Goal: Task Accomplishment & Management: Manage account settings

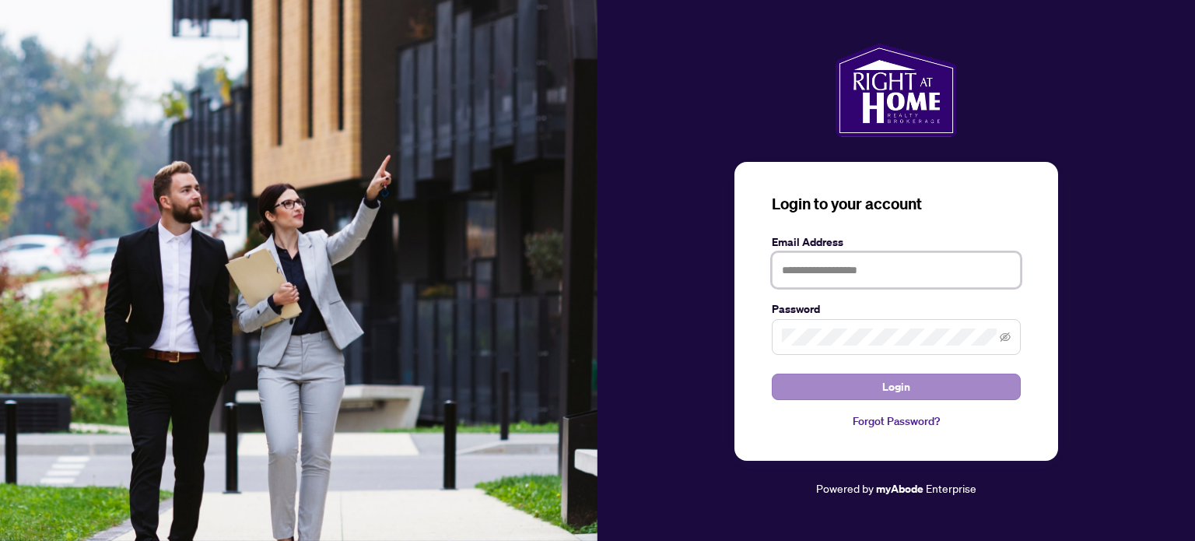
type input "**********"
click at [868, 387] on button "Login" at bounding box center [896, 387] width 249 height 26
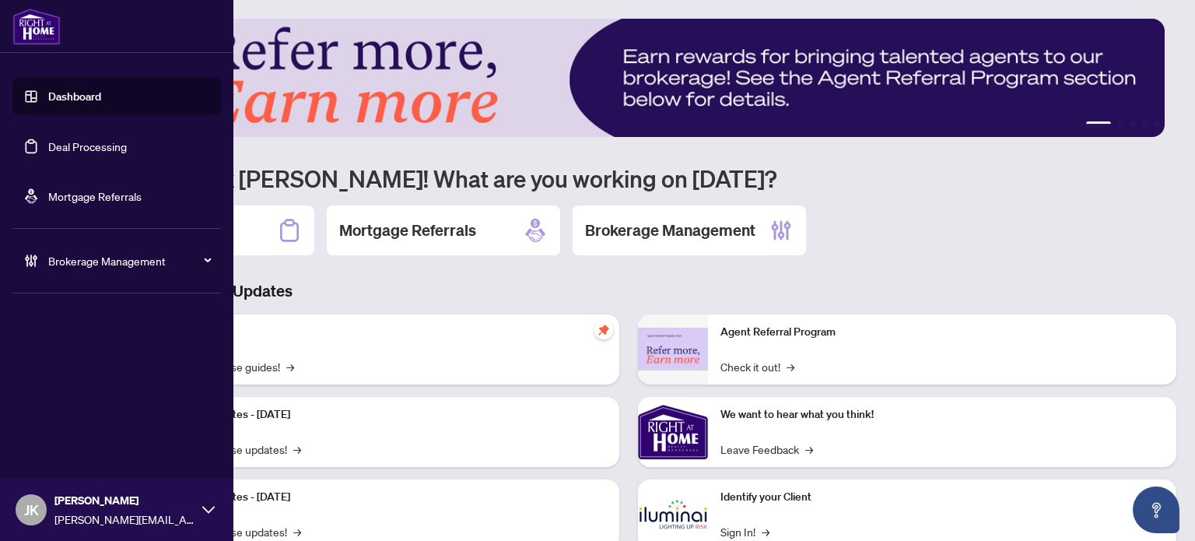
click at [67, 144] on link "Deal Processing" at bounding box center [87, 146] width 79 height 14
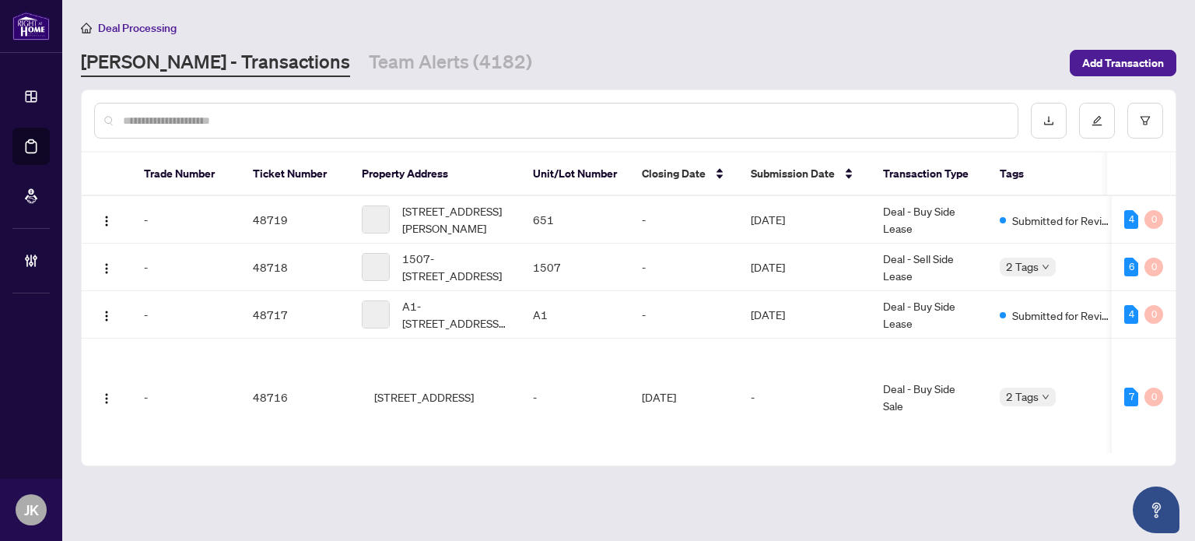
click at [300, 118] on input "text" at bounding box center [564, 120] width 882 height 17
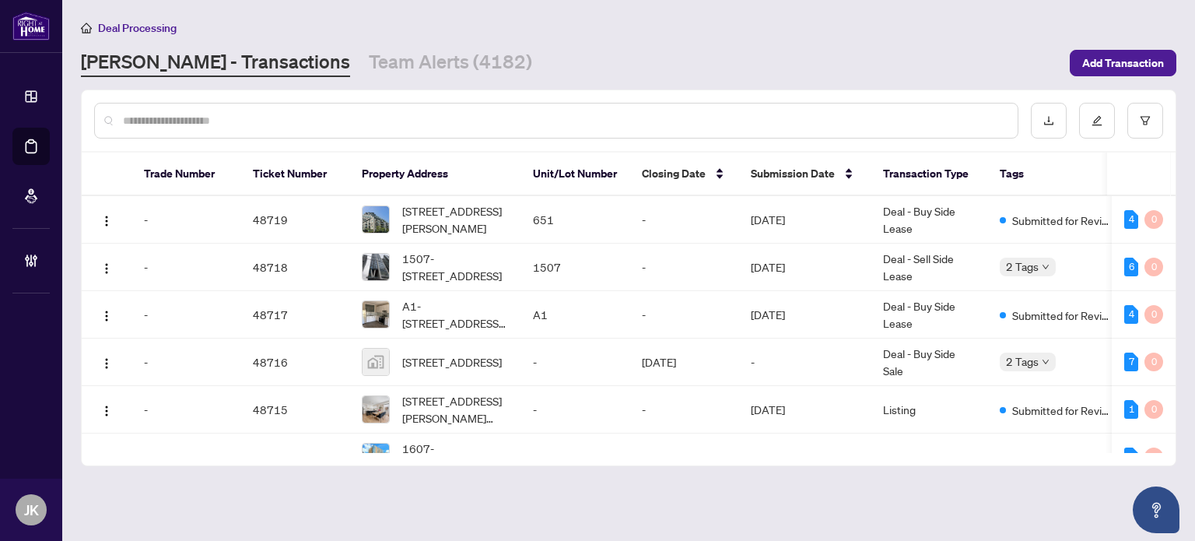
paste input "*******"
drag, startPoint x: 299, startPoint y: 118, endPoint x: 802, endPoint y: 186, distance: 507.3
click at [803, 185] on div "******* Trade Number Ticket Number Property Address Unit/Lot Number Closing Dat…" at bounding box center [629, 277] width 1094 height 375
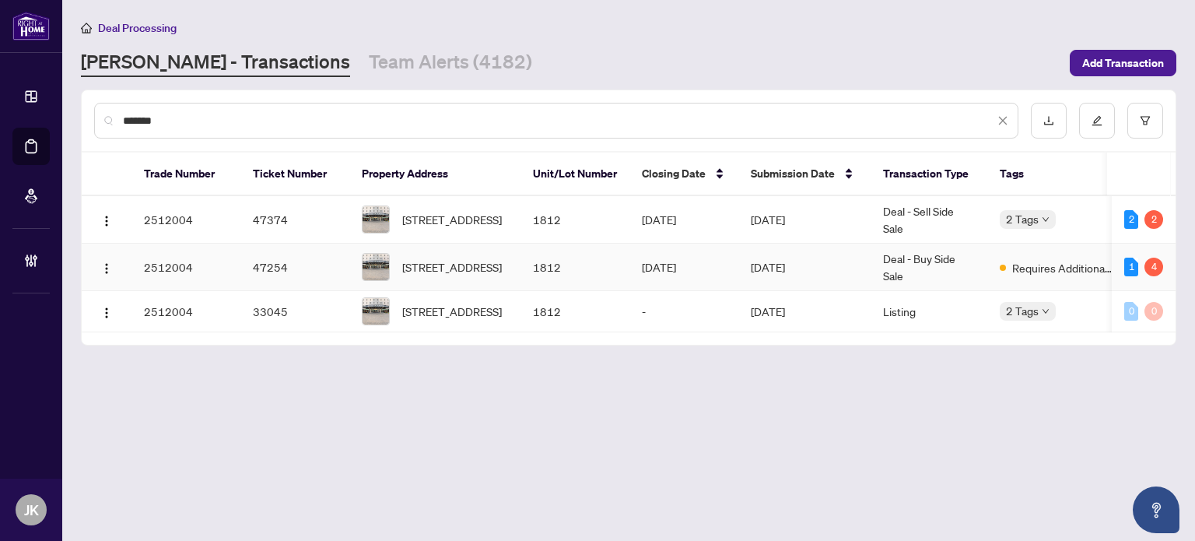
type input "*******"
click at [549, 271] on td "1812" at bounding box center [575, 267] width 109 height 47
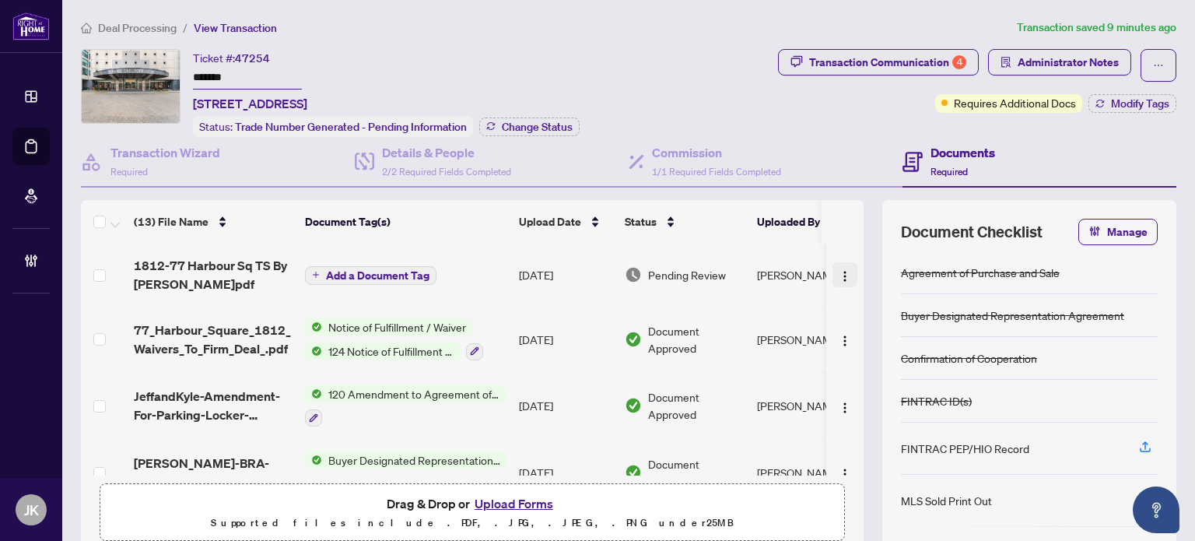
click at [839, 273] on img "button" at bounding box center [845, 276] width 12 height 12
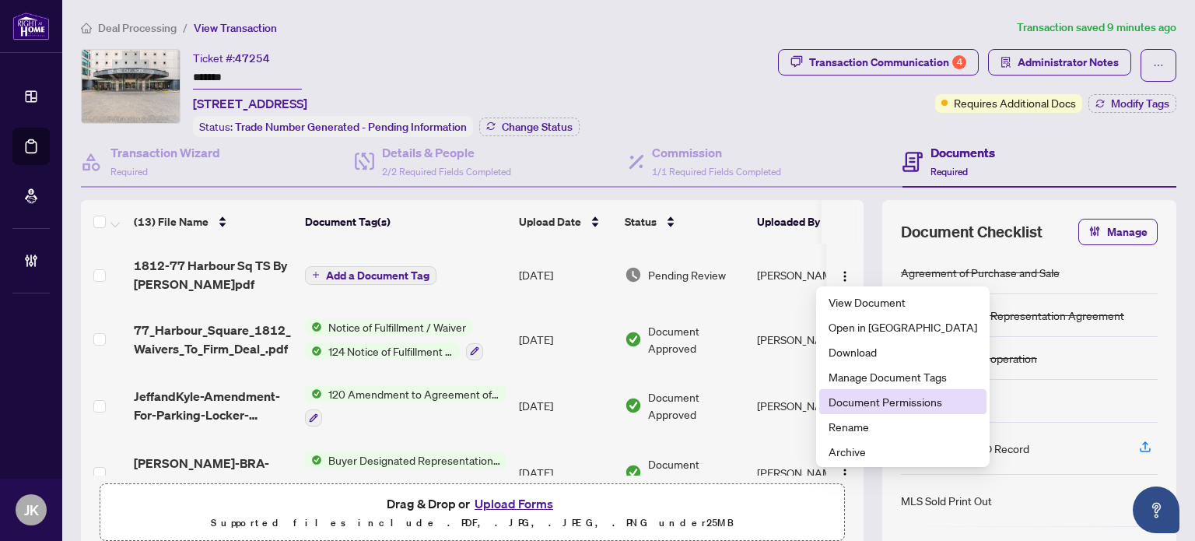
click at [904, 395] on span "Document Permissions" at bounding box center [903, 401] width 149 height 17
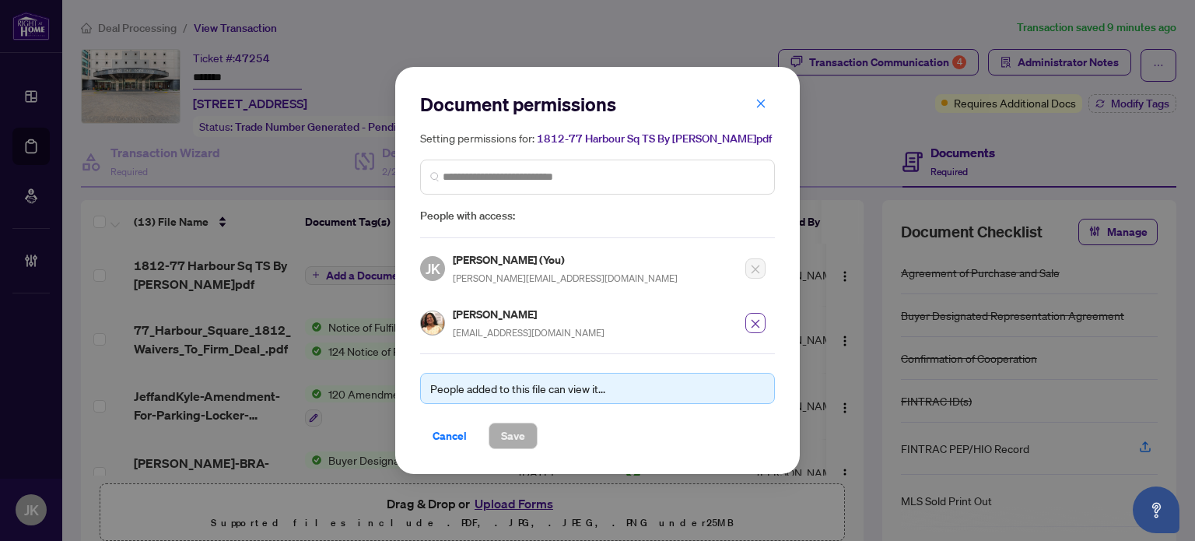
click at [749, 321] on button "button" at bounding box center [755, 323] width 20 height 20
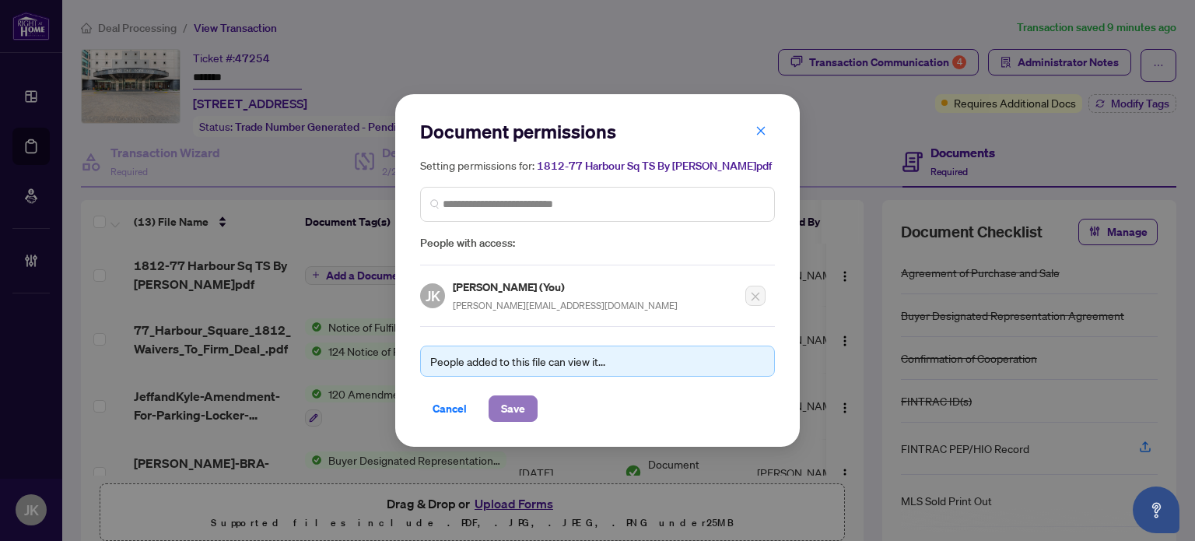
click at [526, 401] on button "Save" at bounding box center [513, 408] width 49 height 26
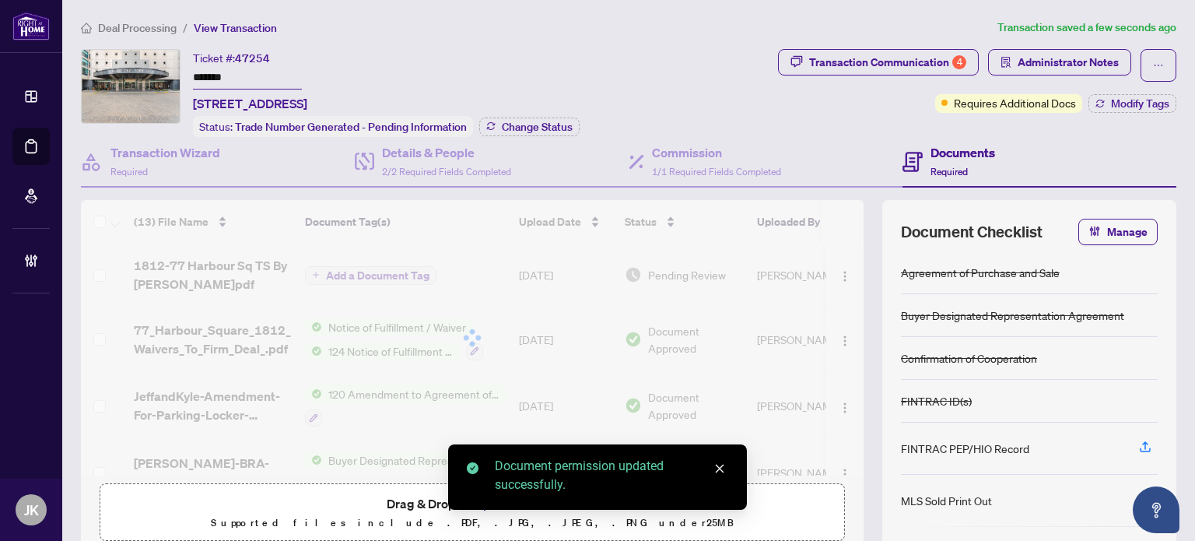
click at [839, 272] on img "button" at bounding box center [845, 276] width 12 height 12
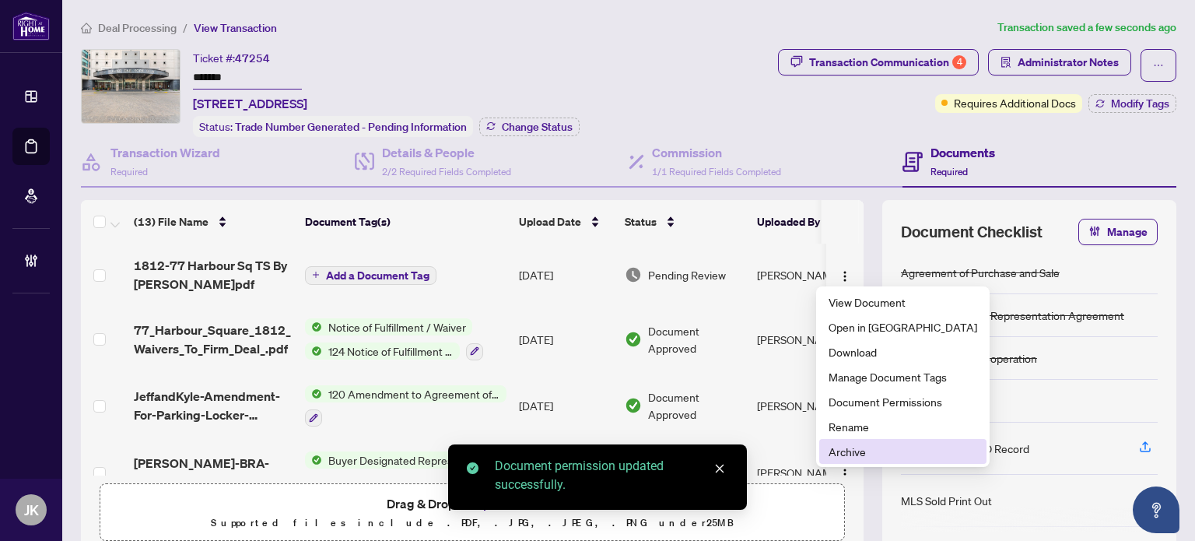
click at [887, 451] on span "Archive" at bounding box center [903, 451] width 149 height 17
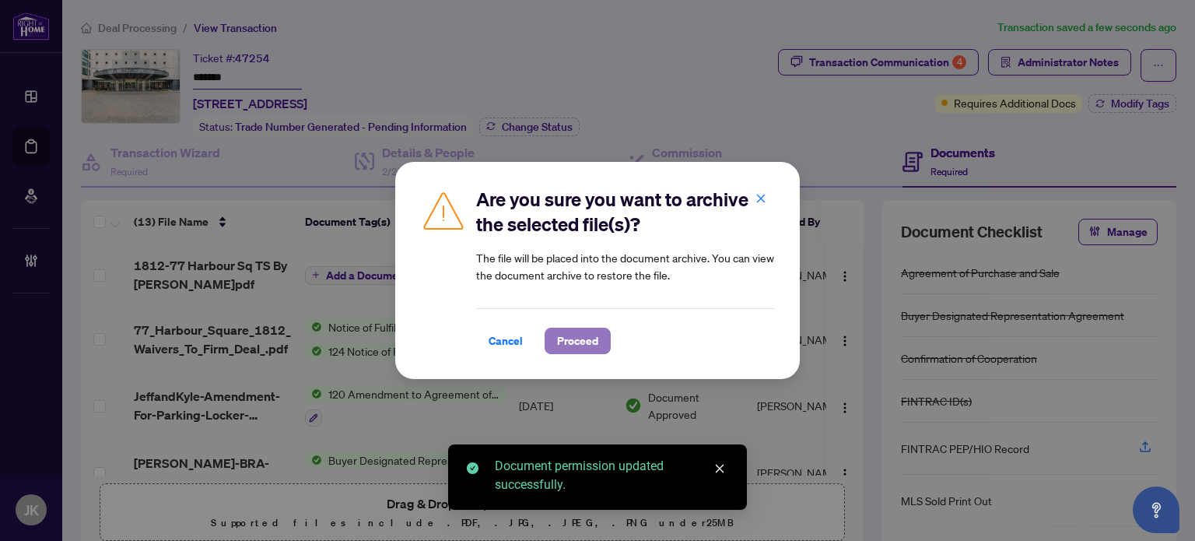
click at [591, 349] on span "Proceed" at bounding box center [577, 340] width 41 height 25
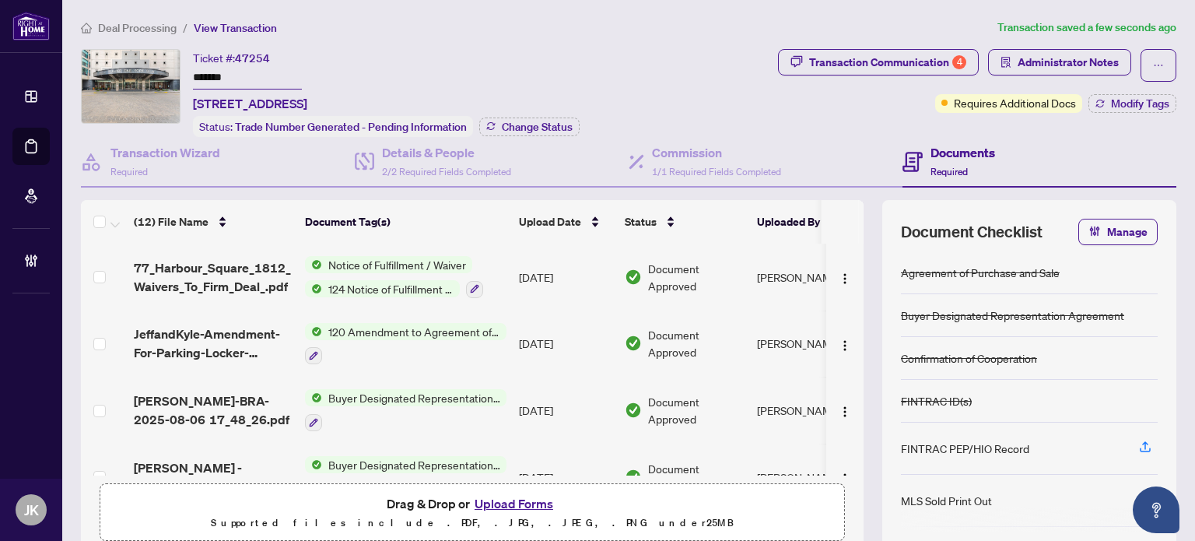
click at [512, 501] on button "Upload Forms" at bounding box center [514, 503] width 88 height 20
click at [1141, 65] on button "button" at bounding box center [1159, 65] width 36 height 33
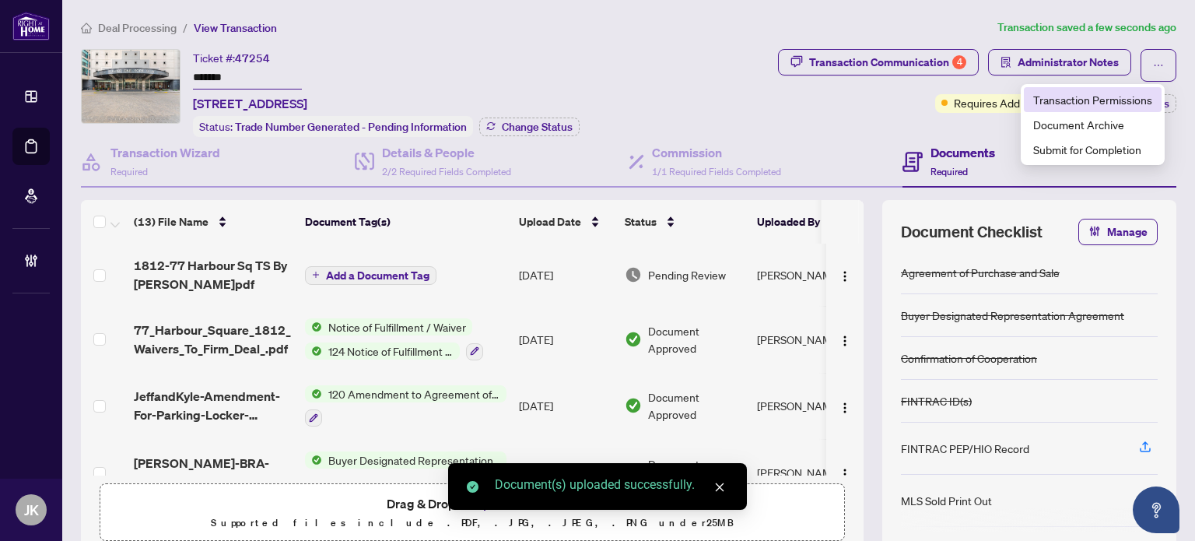
click at [1132, 93] on span "Transaction Permissions" at bounding box center [1092, 99] width 119 height 17
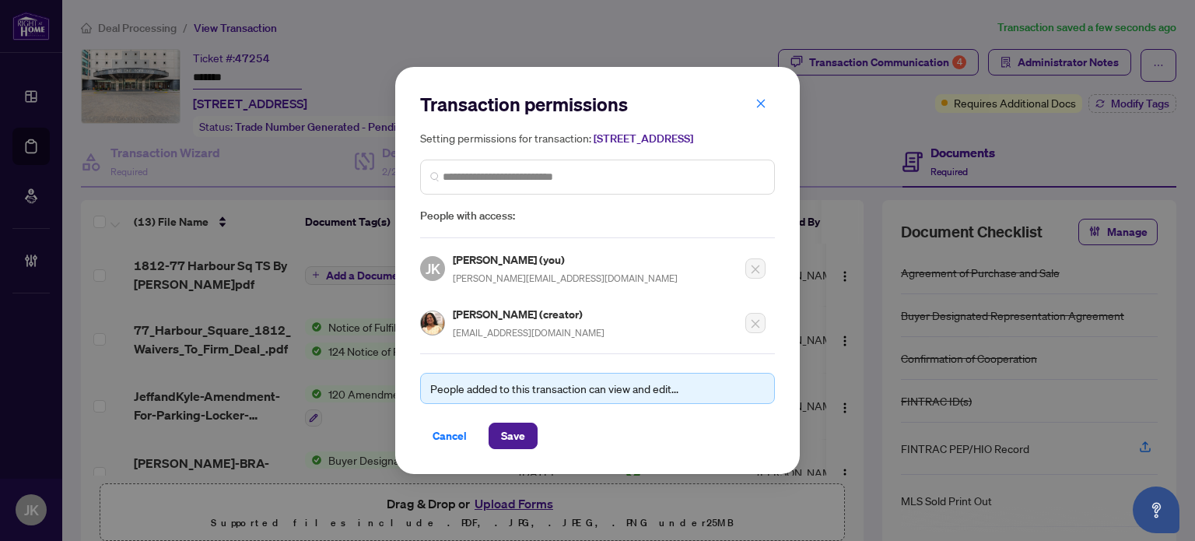
drag, startPoint x: 604, startPoint y: 342, endPoint x: 453, endPoint y: 345, distance: 151.0
click at [453, 341] on div "[PERSON_NAME] (creator) [EMAIL_ADDRESS][DOMAIN_NAME]" at bounding box center [593, 318] width 346 height 45
copy span "[EMAIL_ADDRESS][DOMAIN_NAME]"
click at [851, 152] on div "Transaction permissions Setting permissions for transaction: 1812-[STREET_ADDRE…" at bounding box center [597, 270] width 1195 height 541
click at [759, 99] on icon "close" at bounding box center [761, 103] width 9 height 9
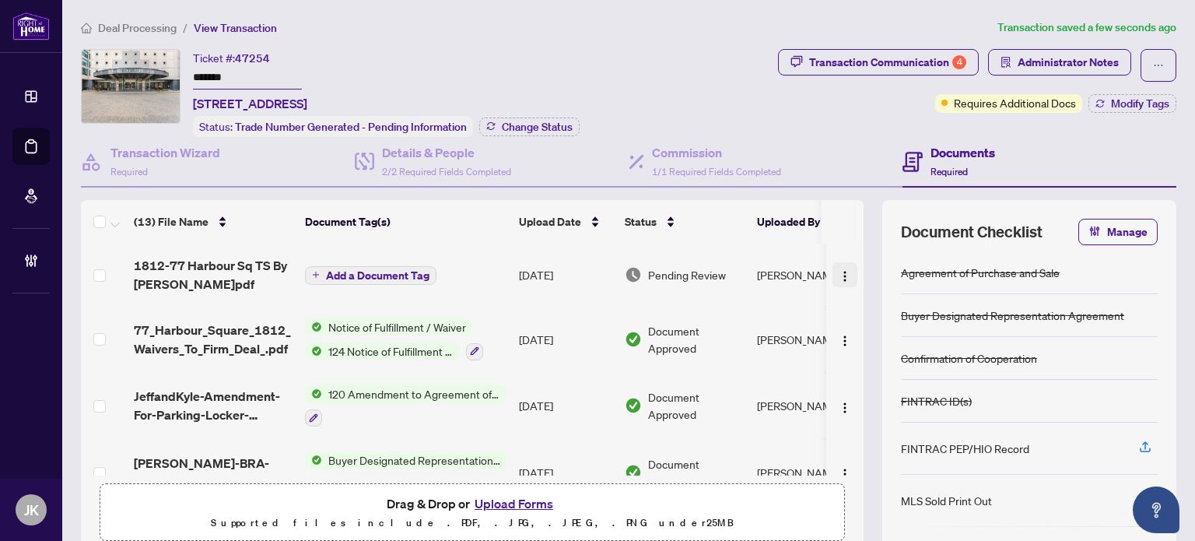
click at [839, 275] on img "button" at bounding box center [845, 276] width 12 height 12
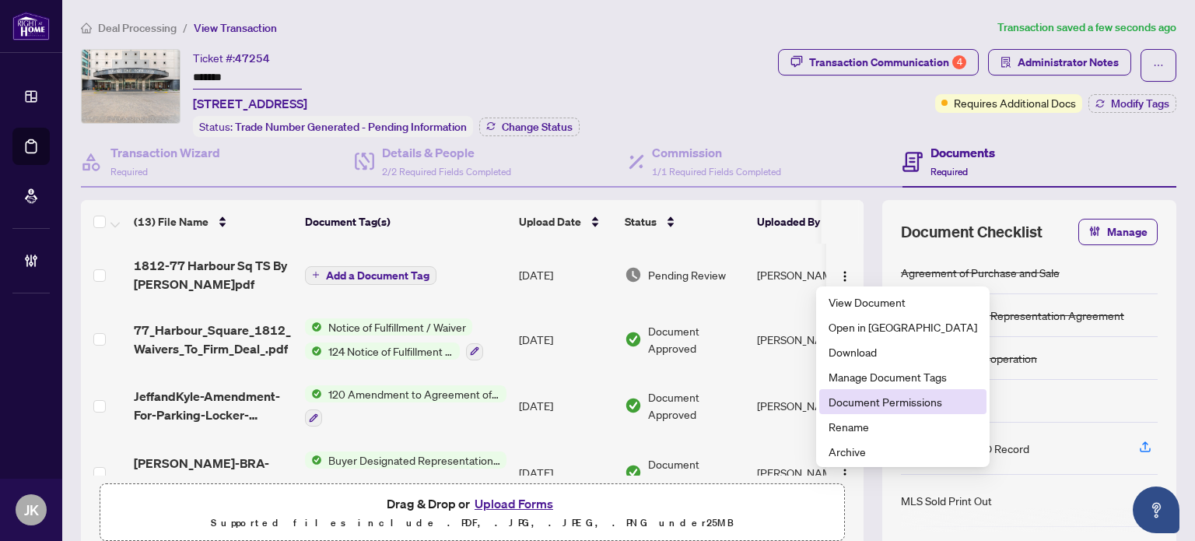
click at [879, 401] on span "Document Permissions" at bounding box center [903, 401] width 149 height 17
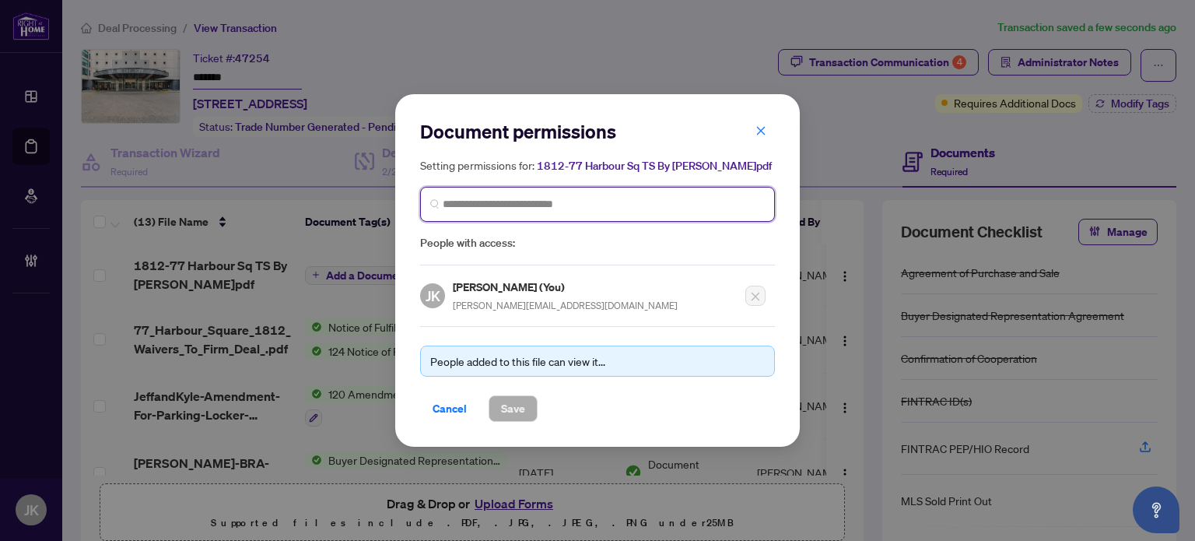
click at [473, 202] on input "search" at bounding box center [604, 204] width 322 height 16
paste input "**********"
type input "**********"
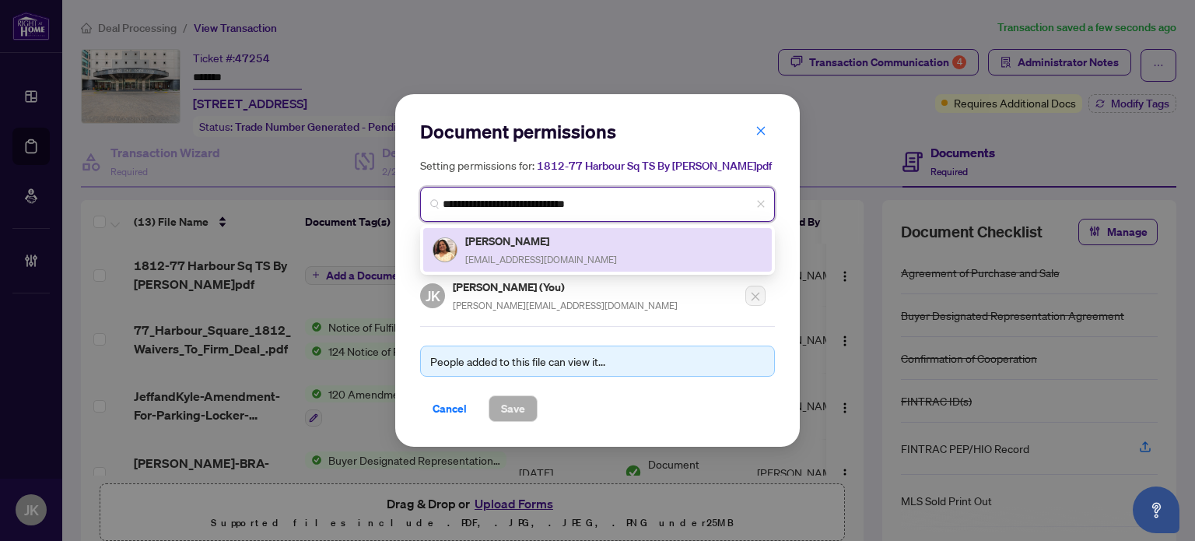
click at [602, 258] on div "[PERSON_NAME] [EMAIL_ADDRESS][DOMAIN_NAME]" at bounding box center [598, 250] width 330 height 36
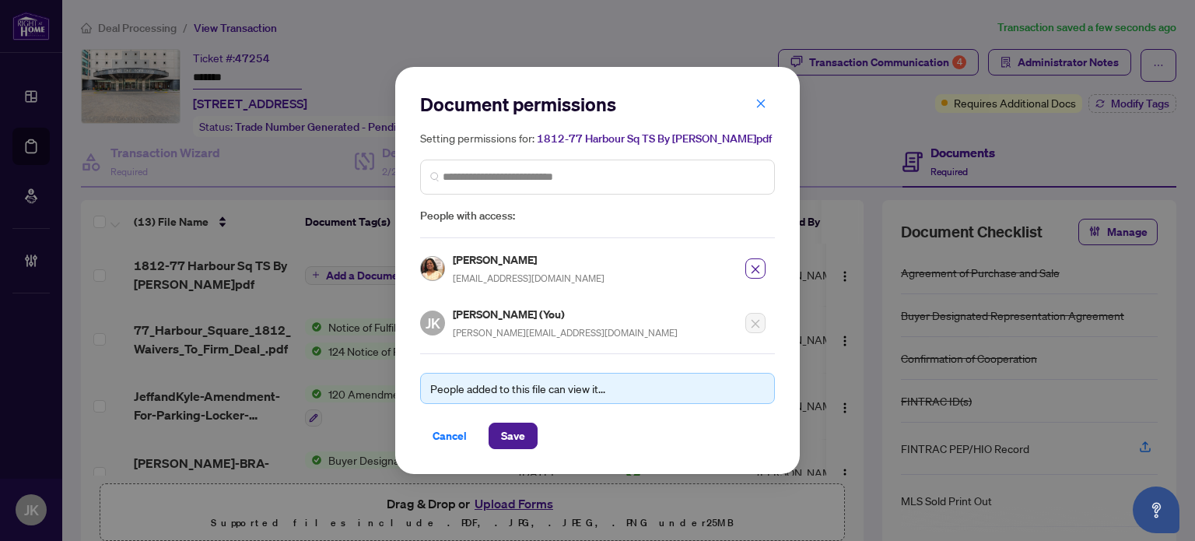
click at [514, 432] on span "Save" at bounding box center [513, 435] width 24 height 25
